Goal: Find specific page/section: Find specific page/section

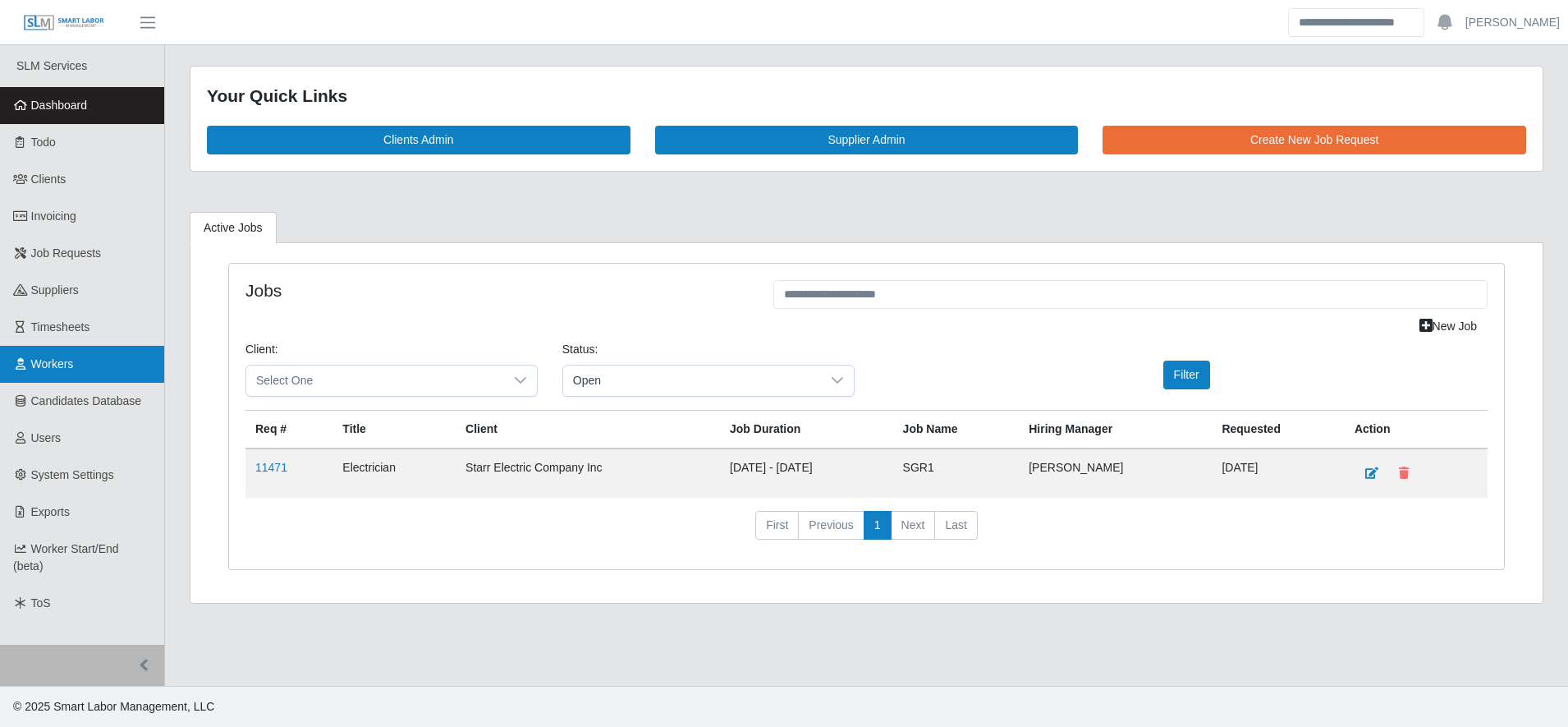
click at [83, 370] on link "Workers" at bounding box center [82, 364] width 164 height 37
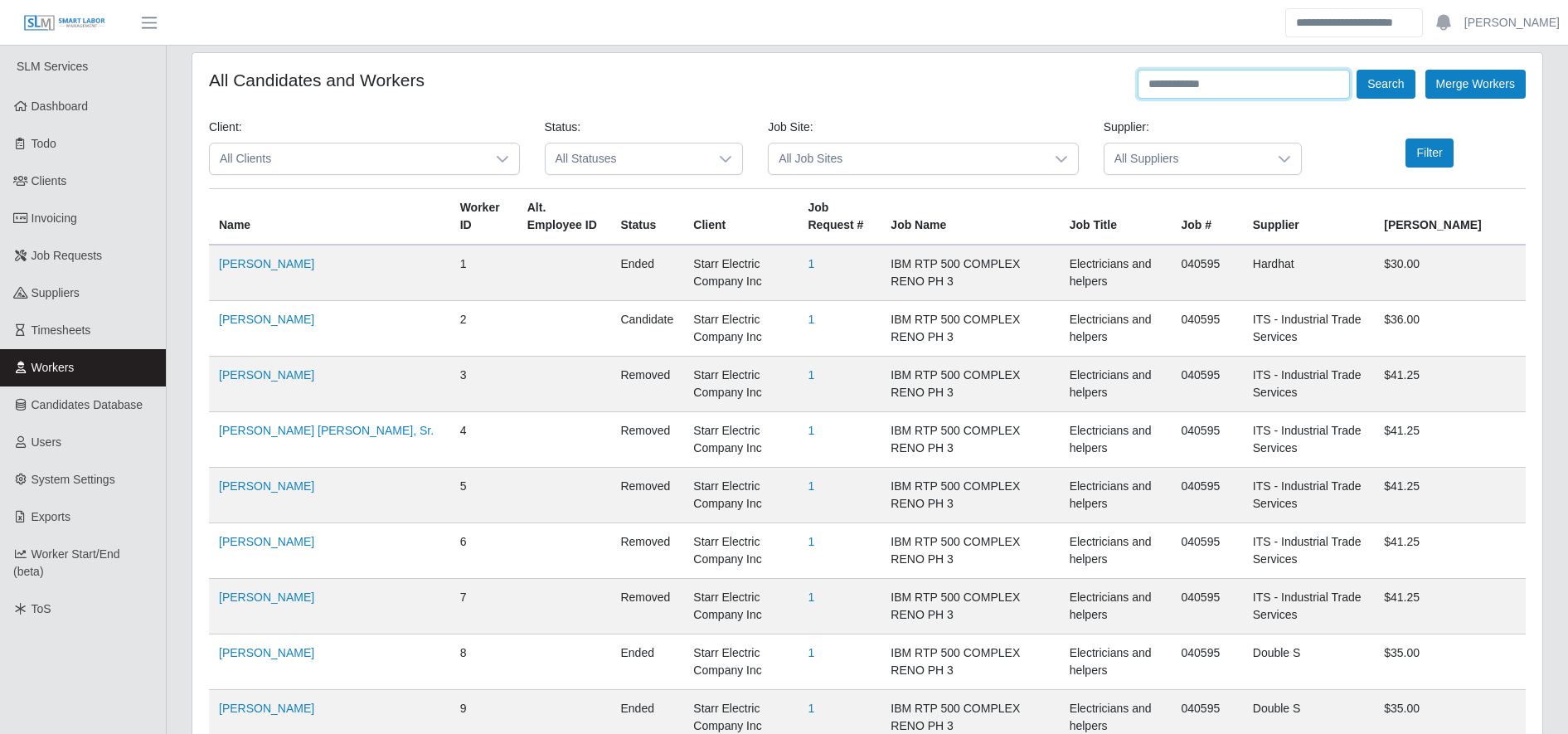
click at [1179, 89] on input "text" at bounding box center [1243, 84] width 212 height 29
type input "**********"
click at [1387, 80] on button "Search" at bounding box center [1385, 84] width 58 height 29
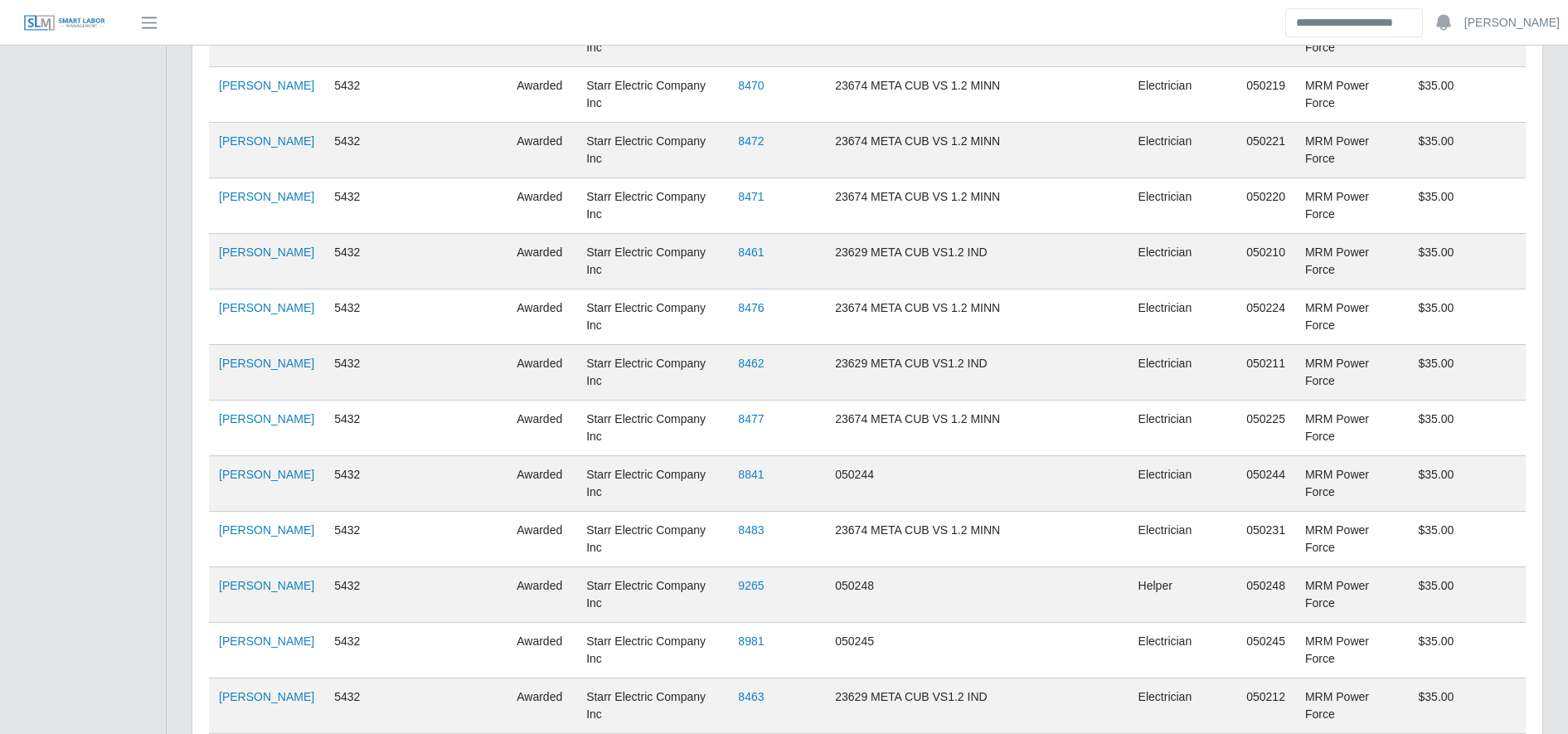
scroll to position [1917, 0]
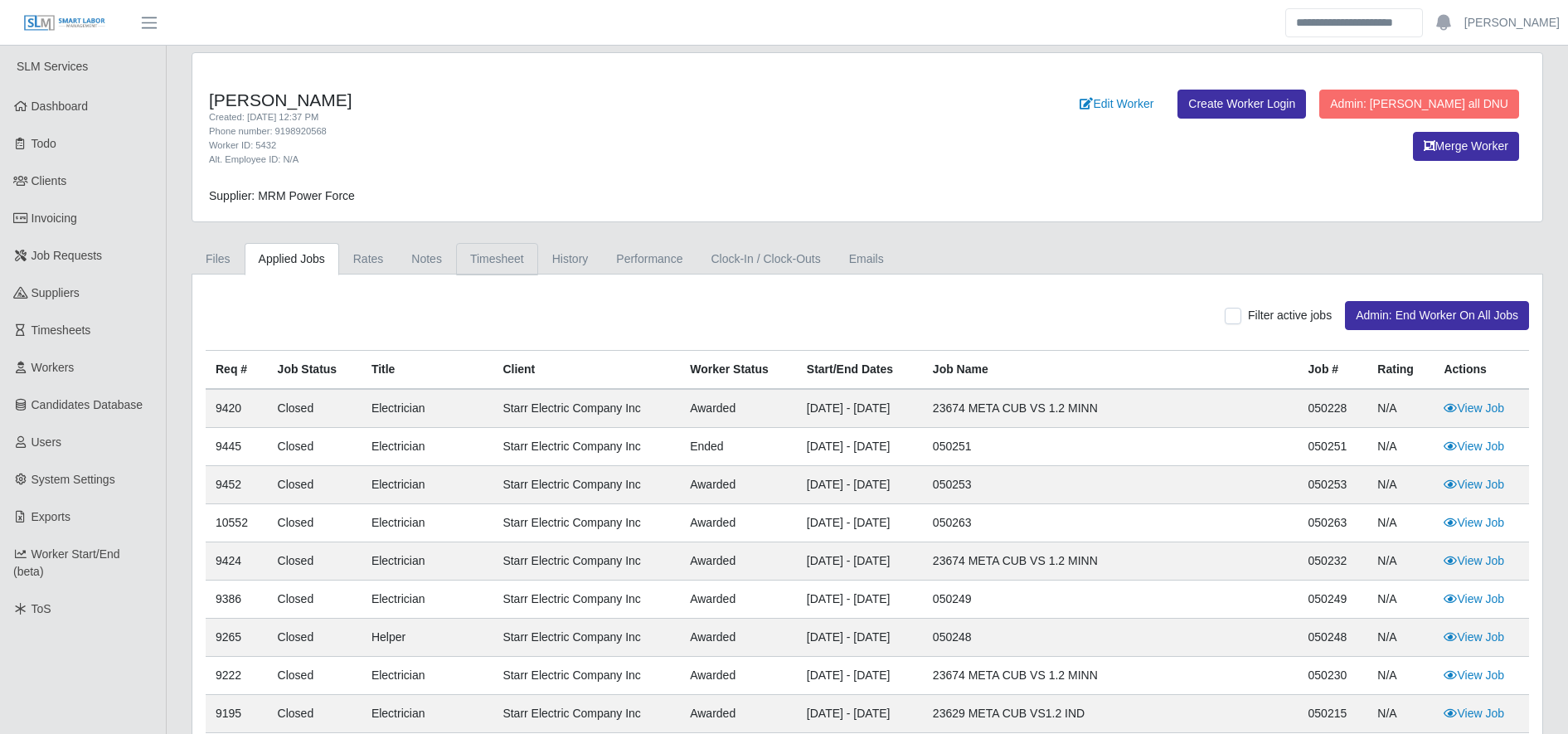
click at [474, 260] on link "Timesheet" at bounding box center [497, 259] width 82 height 32
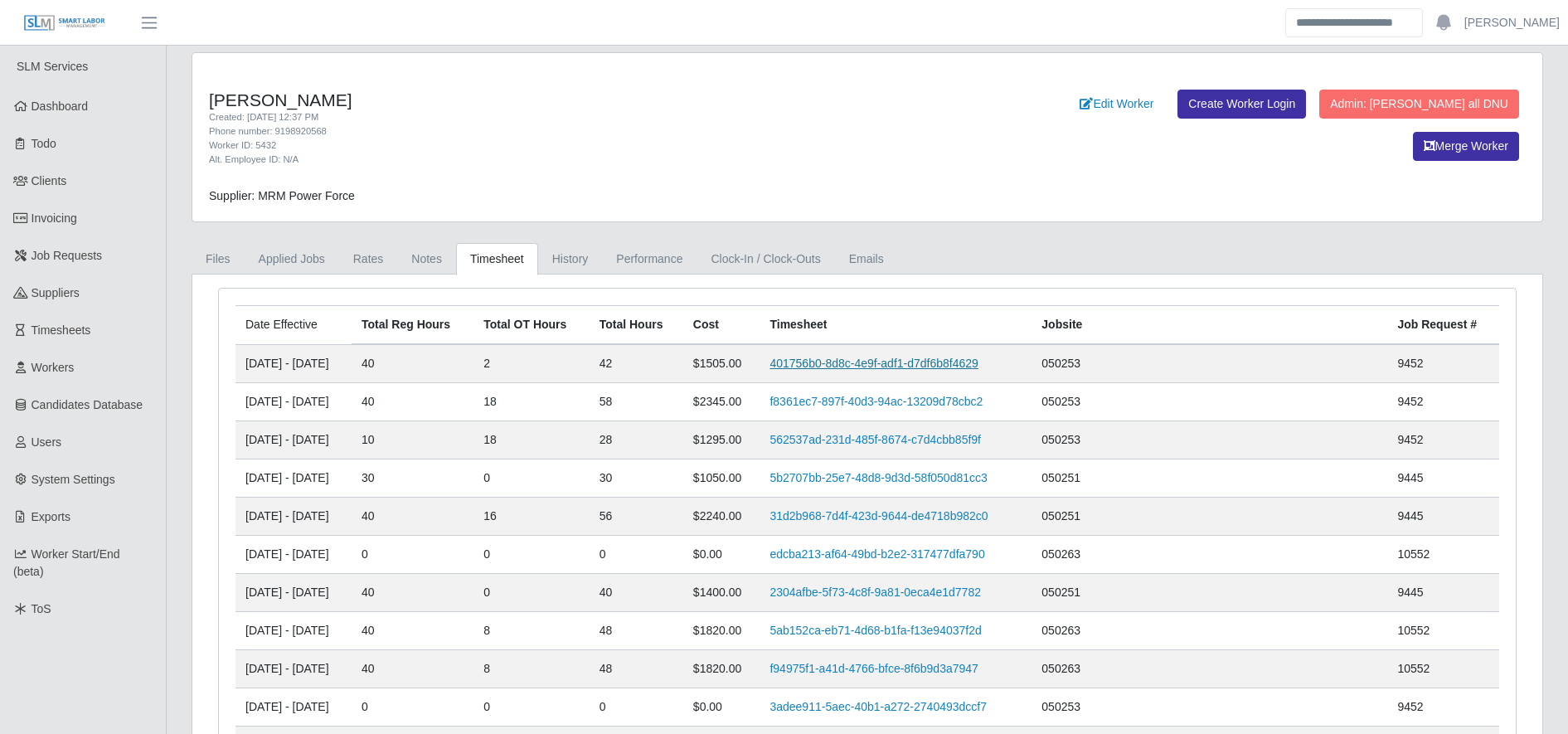
click at [854, 357] on link "401756b0-8d8c-4e9f-adf1-d7df6b8f4629" at bounding box center [873, 363] width 208 height 13
